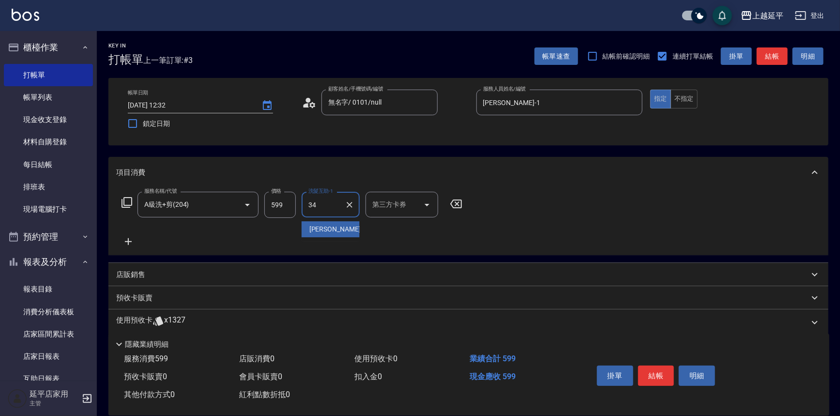
click at [331, 228] on span "[PERSON_NAME]-34" at bounding box center [339, 229] width 61 height 10
type input "[PERSON_NAME]-34"
click at [652, 372] on button "結帳" at bounding box center [656, 376] width 36 height 20
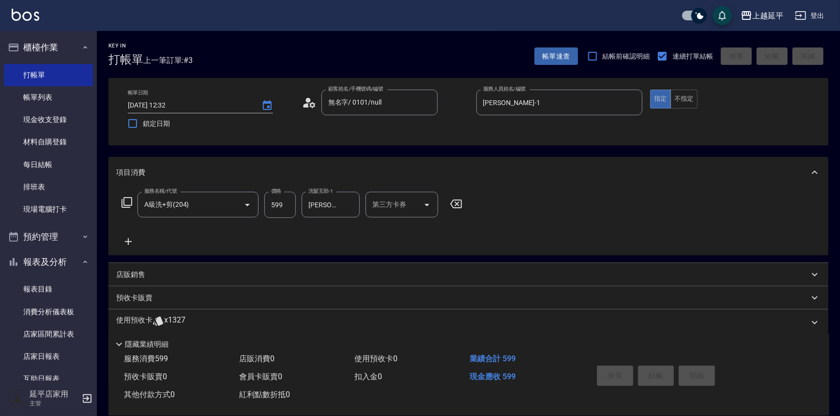
type input "[DATE] 14:03"
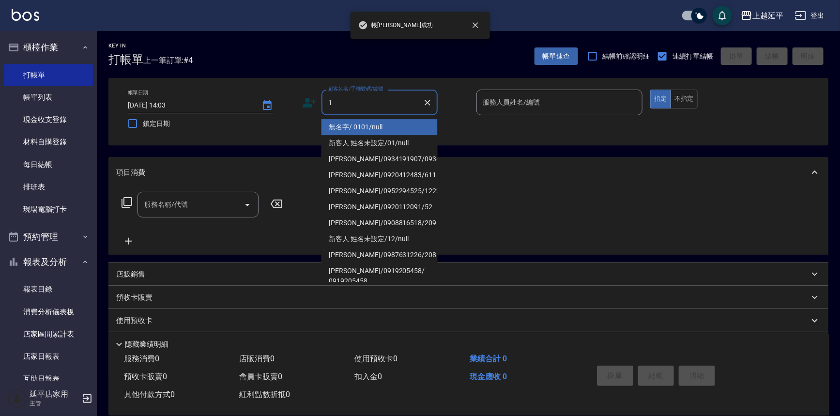
click at [340, 122] on li "無名字/ 0101/null" at bounding box center [379, 127] width 116 height 16
type input "無名字/ 0101/null"
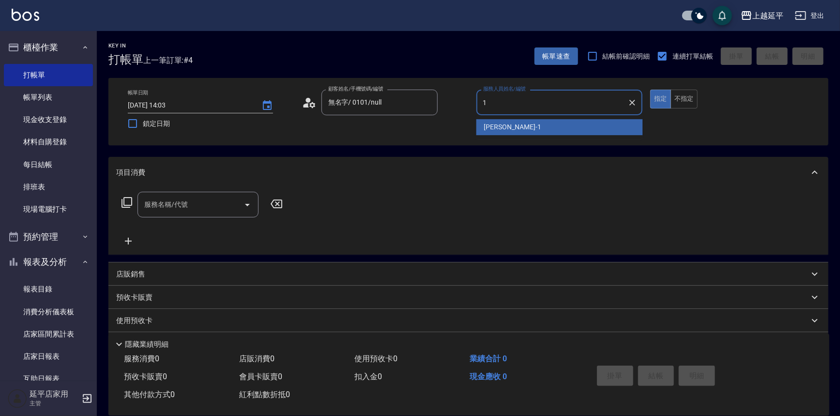
click at [502, 126] on span "[PERSON_NAME]-1" at bounding box center [512, 127] width 57 height 10
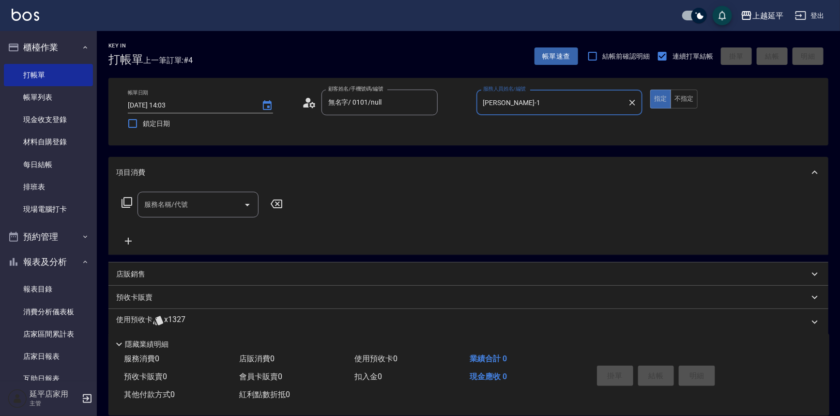
click at [252, 201] on icon "Open" at bounding box center [248, 205] width 12 height 12
type input "[PERSON_NAME]-1"
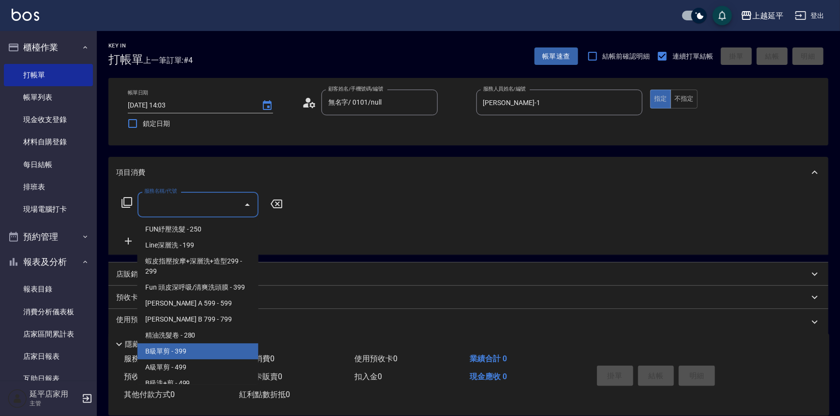
scroll to position [264, 0]
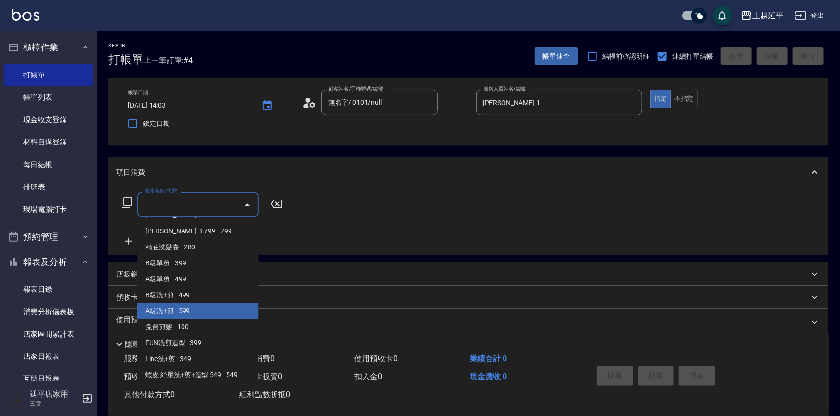
click at [190, 311] on span "A級洗+剪 - 599" at bounding box center [198, 311] width 121 height 16
type input "A級洗+剪(204)"
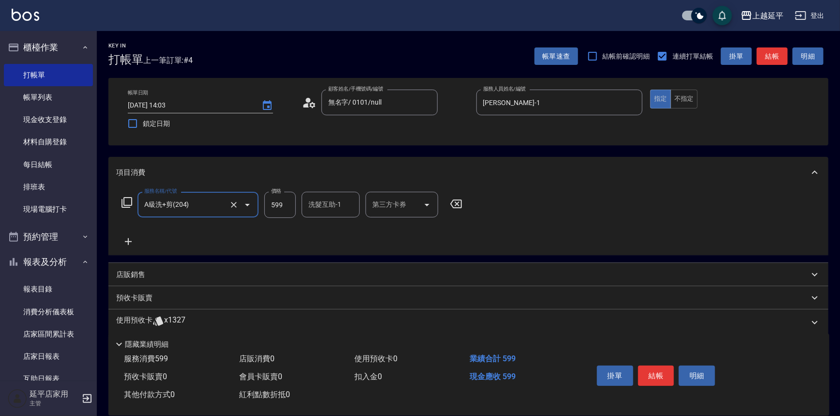
click at [316, 203] on input "洗髮互助-1" at bounding box center [330, 204] width 49 height 17
click at [318, 232] on span "Jessic -9" at bounding box center [321, 229] width 25 height 10
type input "Jessic-9"
click at [646, 373] on button "結帳" at bounding box center [656, 376] width 36 height 20
